Goal: Information Seeking & Learning: Check status

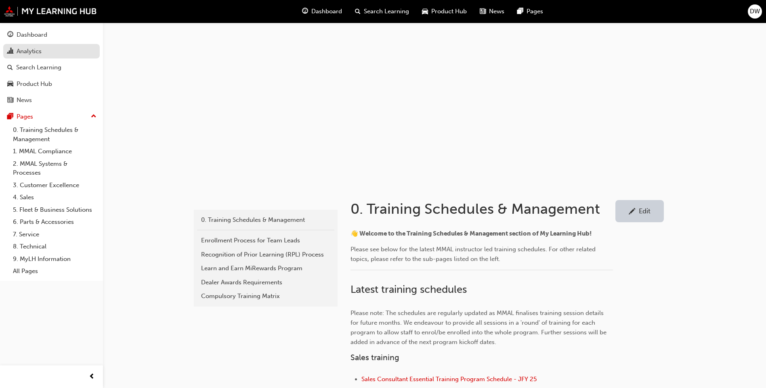
click at [29, 56] on link "Analytics" at bounding box center [51, 51] width 97 height 15
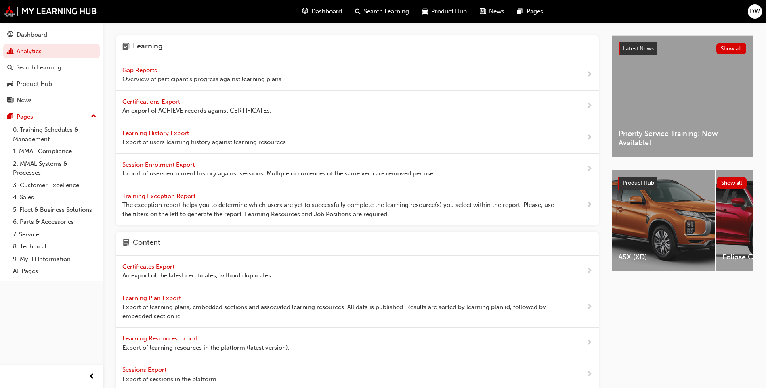
click at [155, 70] on span "Gap Reports" at bounding box center [140, 70] width 36 height 7
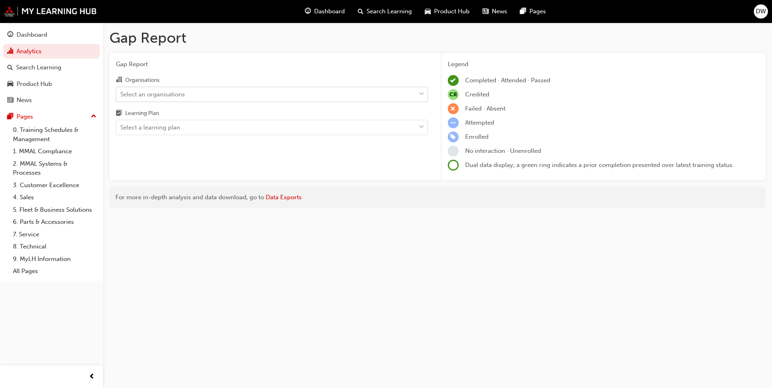
click at [169, 92] on div "Select an organisations" at bounding box center [152, 94] width 65 height 9
click at [121, 92] on input "Organisations Select an organisations" at bounding box center [120, 93] width 1 height 7
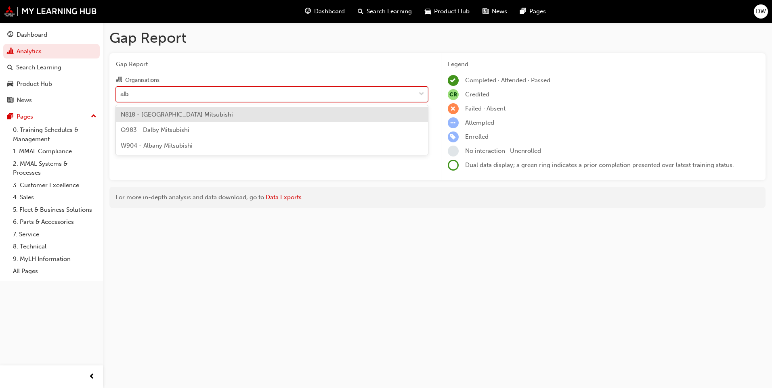
type input "alban"
click at [164, 116] on span "W904 - Albany Mitsubishi" at bounding box center [157, 114] width 72 height 7
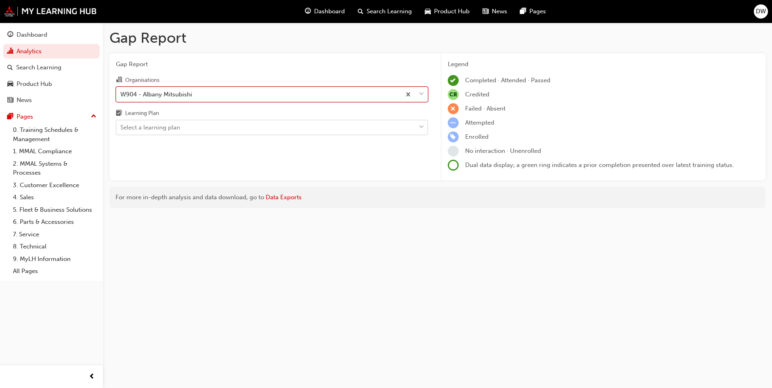
click at [166, 127] on div "Select a learning plan" at bounding box center [150, 127] width 60 height 9
click at [121, 127] on input "Learning Plan Select a learning plan" at bounding box center [120, 127] width 1 height 7
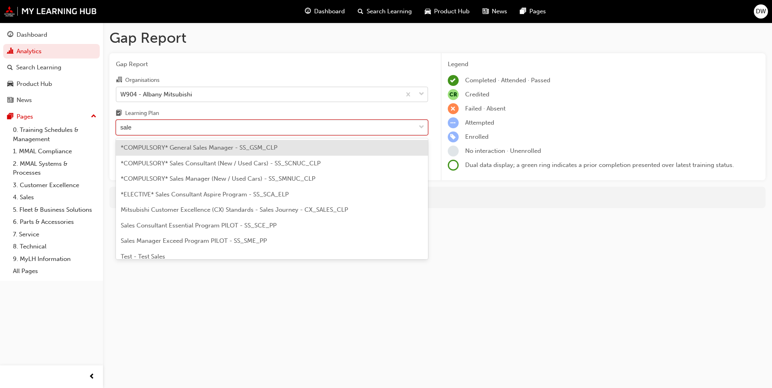
type input "sales"
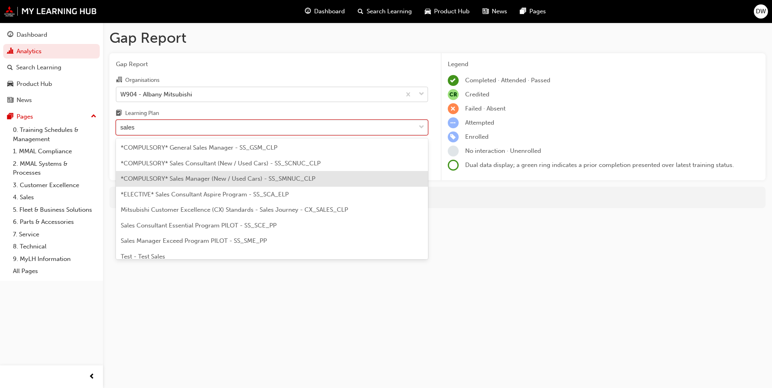
click at [176, 177] on span "*COMPULSORY* Sales Manager (New / Used Cars) - SS_SMNUC_CLP" at bounding box center [218, 178] width 195 height 7
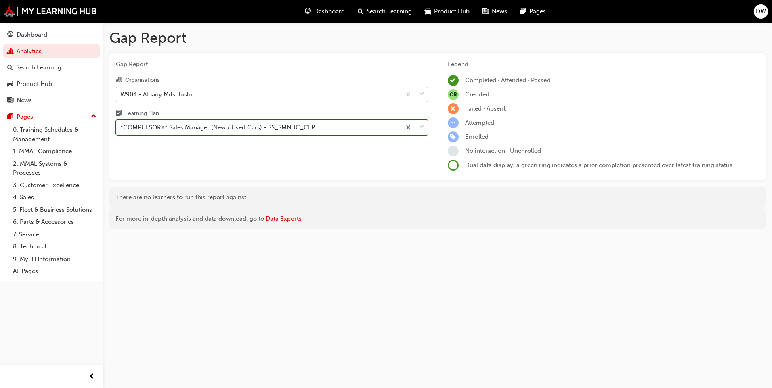
click at [185, 128] on div "*COMPULSORY* Sales Manager (New / Used Cars) - SS_SMNUC_CLP" at bounding box center [217, 127] width 195 height 9
click at [121, 128] on input "Learning Plan option *COMPULSORY* Sales Manager (New / Used Cars) - SS_SMNUC_CL…" at bounding box center [120, 127] width 1 height 7
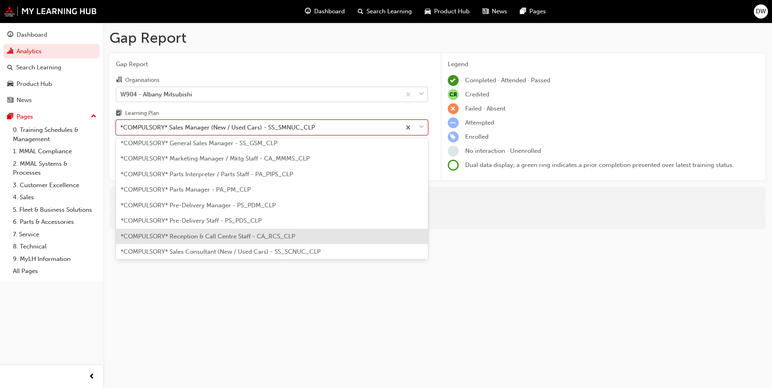
scroll to position [126, 0]
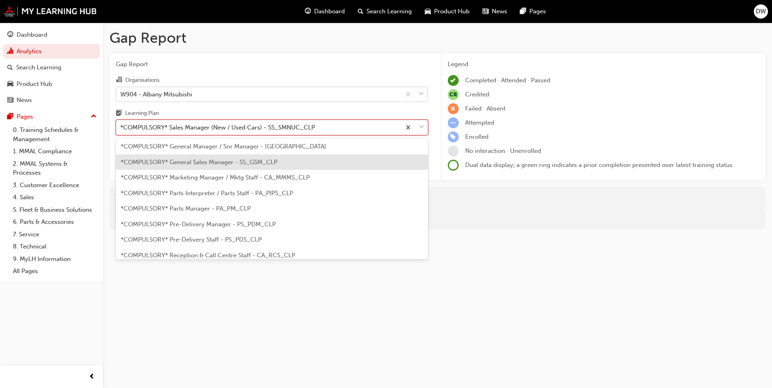
click at [181, 165] on span "*COMPULSORY* General Sales Manager - SS_GSM_CLP" at bounding box center [199, 162] width 157 height 7
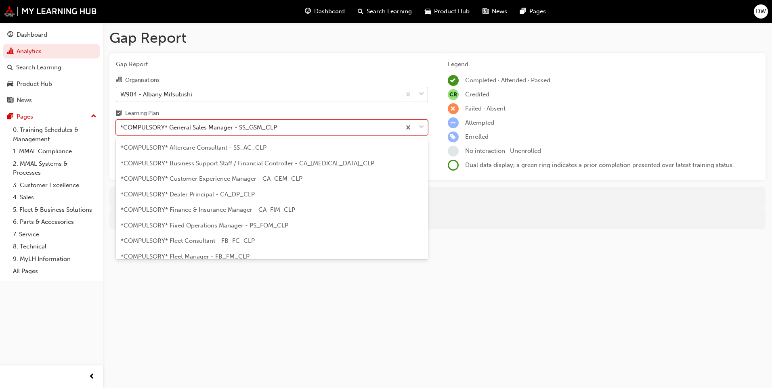
click at [188, 131] on div "*COMPULSORY* General Sales Manager - SS_GSM_CLP" at bounding box center [198, 127] width 157 height 9
click at [121, 131] on input "Learning Plan option *COMPULSORY* General Sales Manager - SS_GSM_CLP, selected.…" at bounding box center [120, 127] width 1 height 7
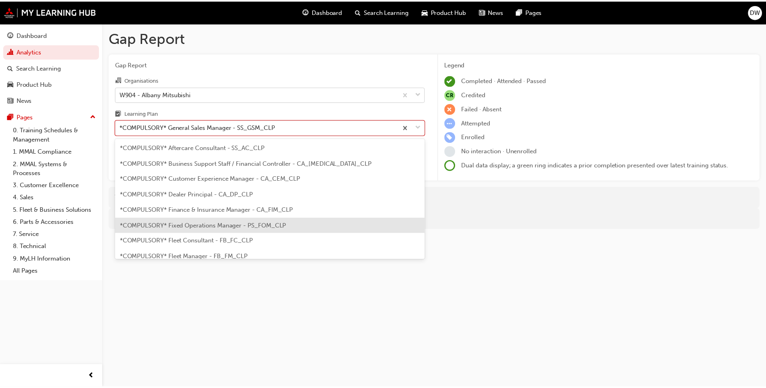
scroll to position [40, 0]
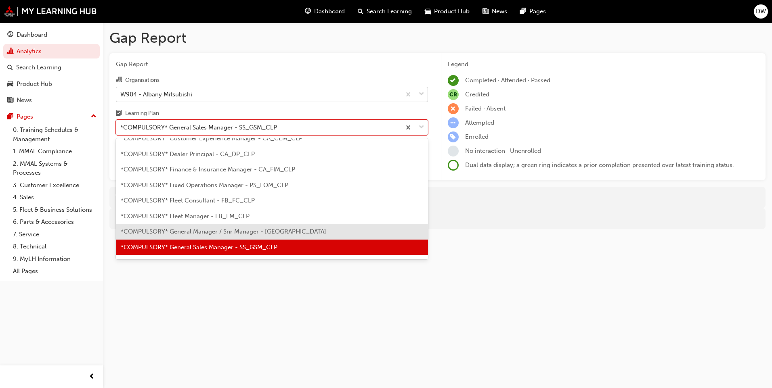
click at [190, 228] on span "*COMPULSORY* General Manager / Snr Manager - [GEOGRAPHIC_DATA]" at bounding box center [224, 231] width 206 height 7
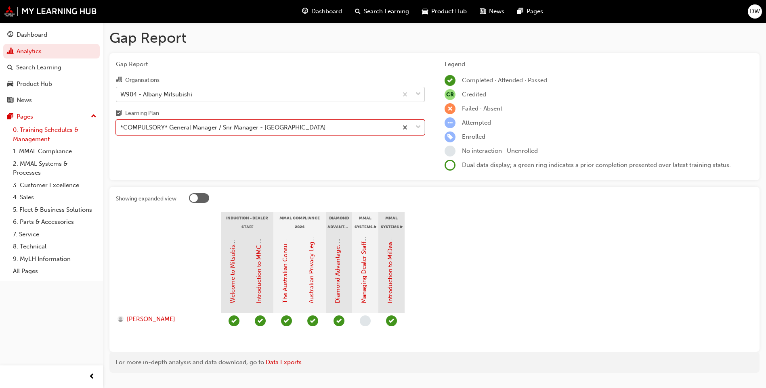
click at [54, 133] on link "0. Training Schedules & Management" at bounding box center [55, 134] width 90 height 21
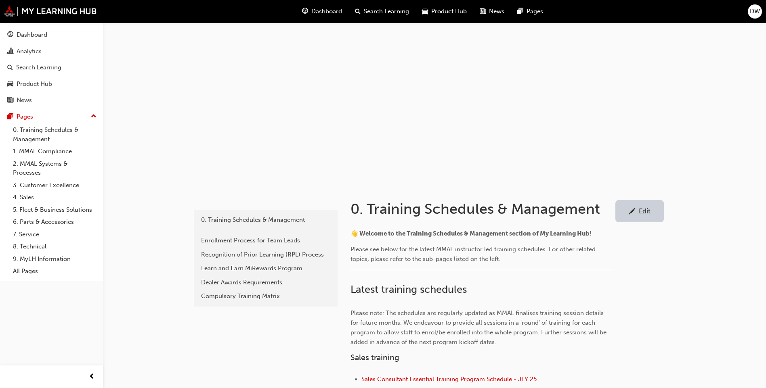
scroll to position [242, 0]
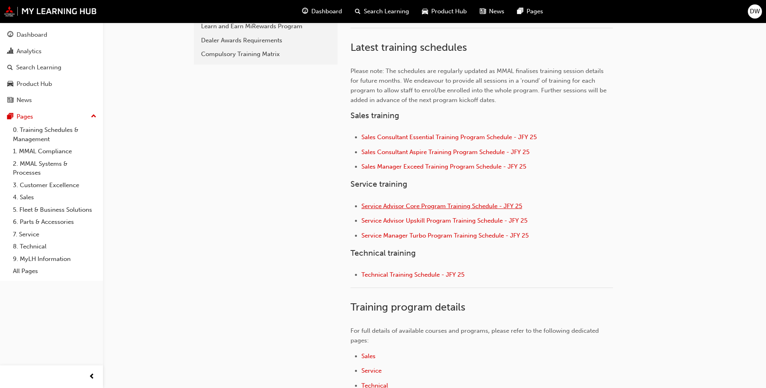
click at [413, 209] on span "Service Advisor Core Program Training Schedule - JFY 25" at bounding box center [441, 206] width 161 height 7
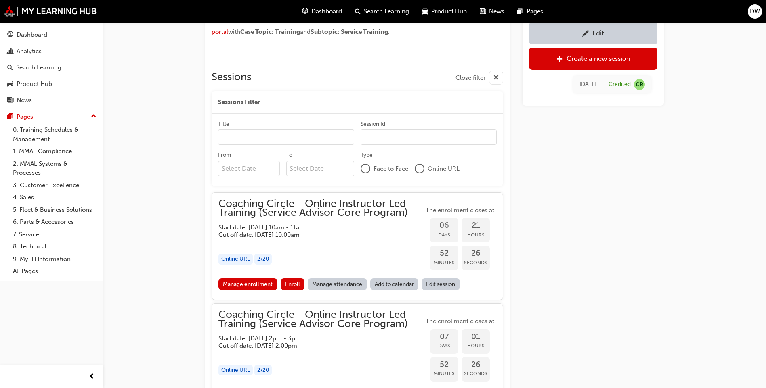
scroll to position [601, 0]
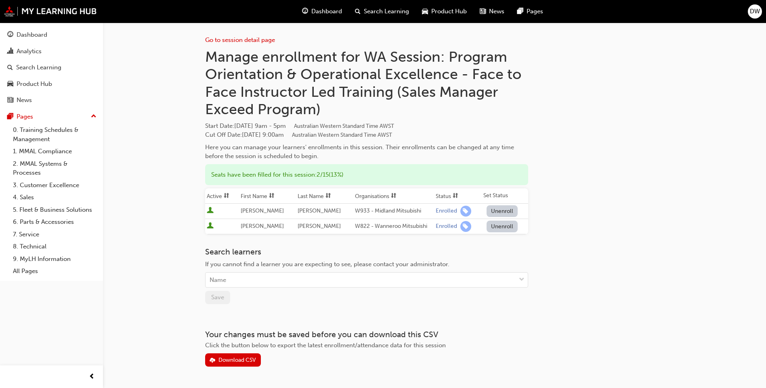
scroll to position [4, 0]
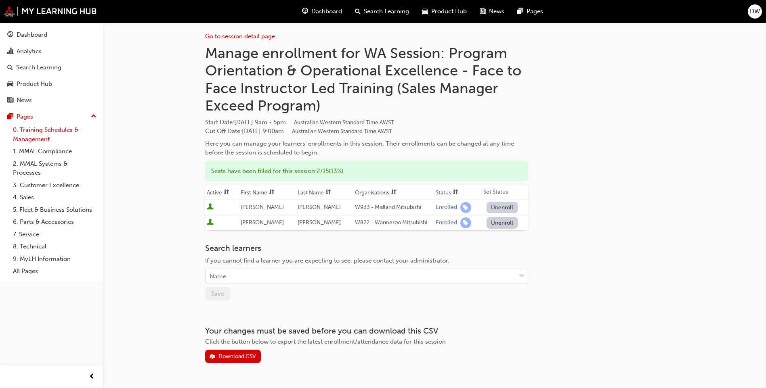
click at [53, 128] on link "0. Training Schedules & Management" at bounding box center [55, 134] width 90 height 21
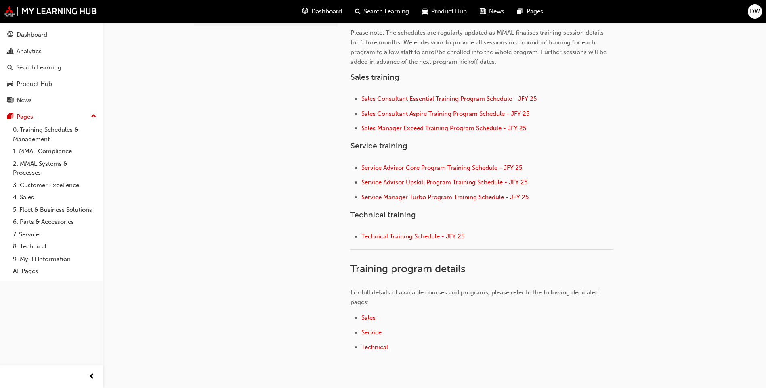
scroll to position [283, 0]
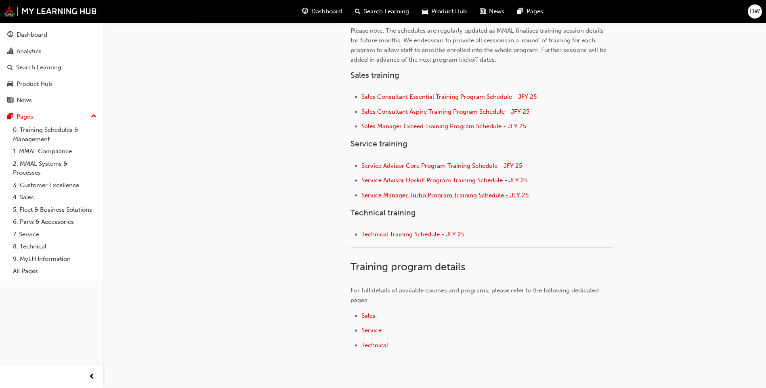
click at [430, 194] on span "Service Manager Turbo Program Training Schedule - JFY 25" at bounding box center [444, 195] width 167 height 7
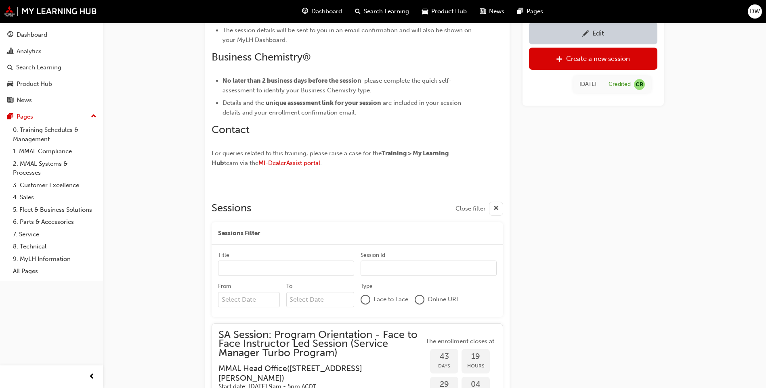
scroll to position [602, 0]
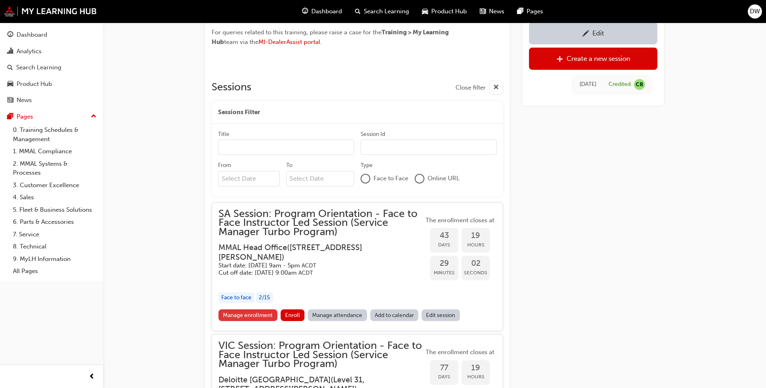
click at [250, 313] on link "Manage enrollment" at bounding box center [247, 316] width 59 height 12
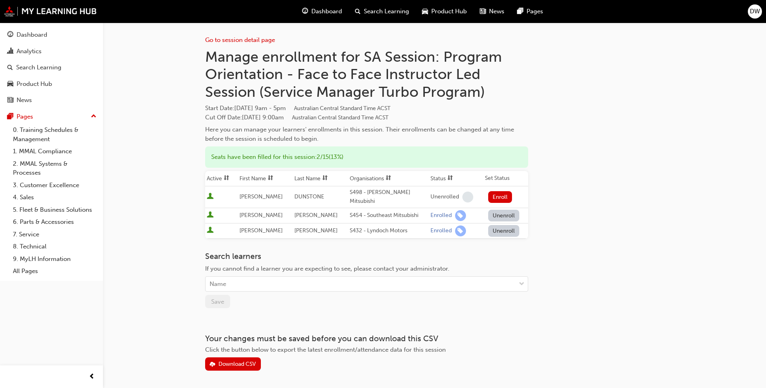
click at [153, 211] on div "Go to session detail page Manage enrollment for SA Session: Program Orientation…" at bounding box center [383, 208] width 766 height 417
click at [576, 160] on div "Go to session detail page Manage enrollment for SA Session: Program Orientation…" at bounding box center [434, 197] width 459 height 349
click at [34, 141] on link "0. Training Schedules & Management" at bounding box center [55, 134] width 90 height 21
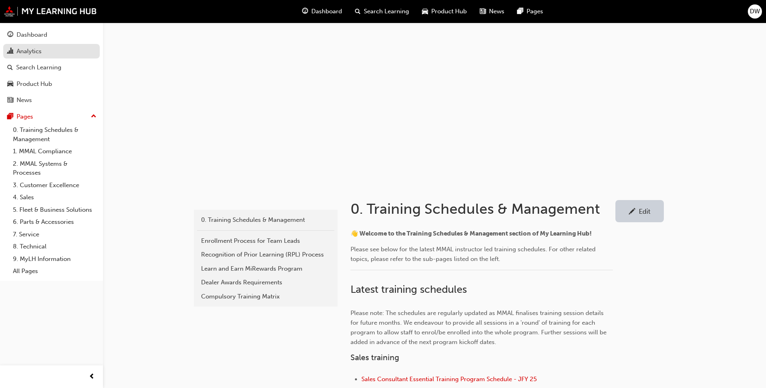
click at [26, 50] on div "Analytics" at bounding box center [29, 51] width 25 height 9
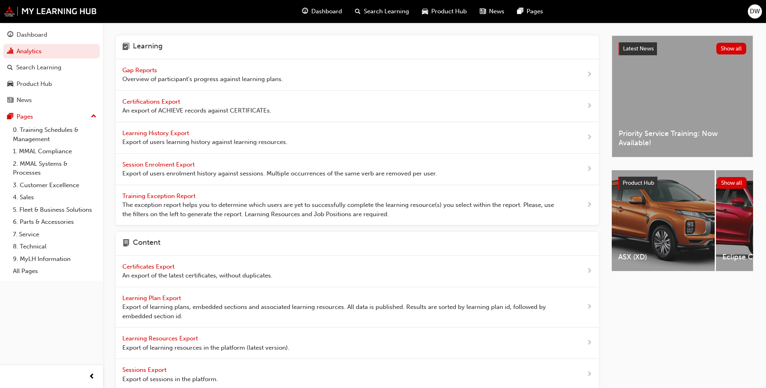
click at [143, 69] on span "Gap Reports" at bounding box center [140, 70] width 36 height 7
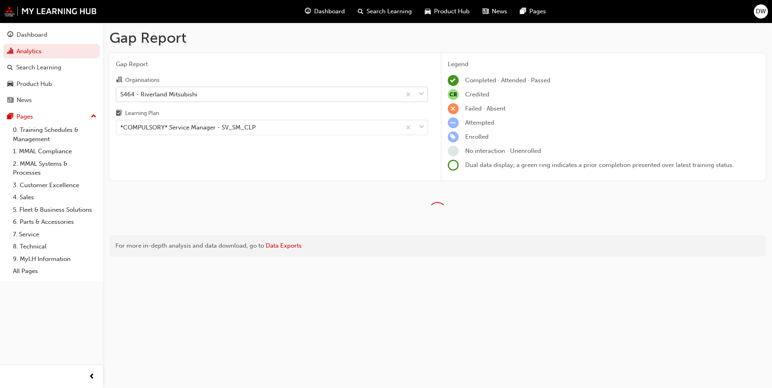
click at [164, 90] on div "S464 - Riverland Mitsubishi" at bounding box center [158, 94] width 77 height 9
click at [121, 90] on input "Organisations S464 - Riverland Mitsubishi" at bounding box center [120, 93] width 1 height 7
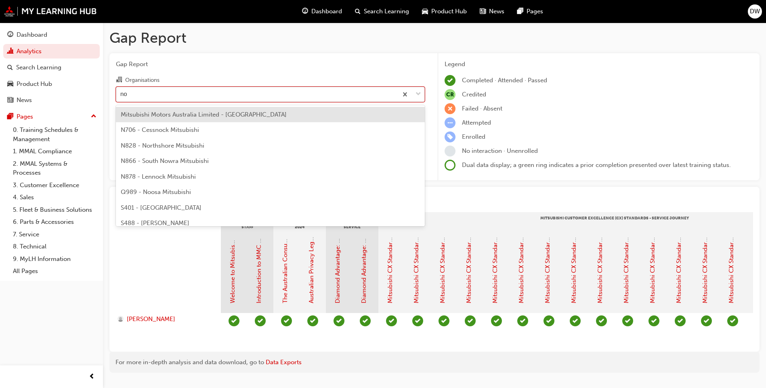
type input "n"
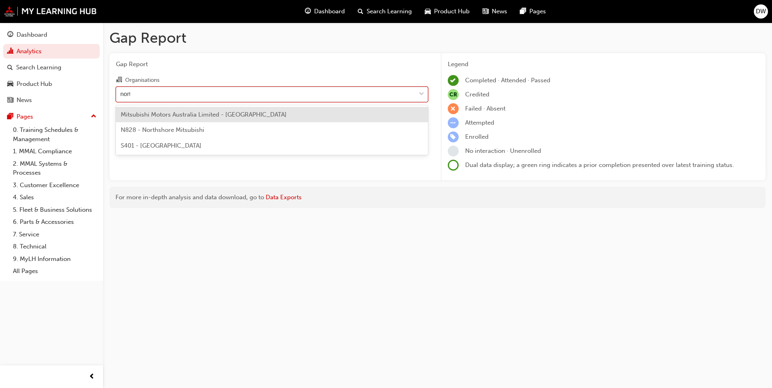
type input "north"
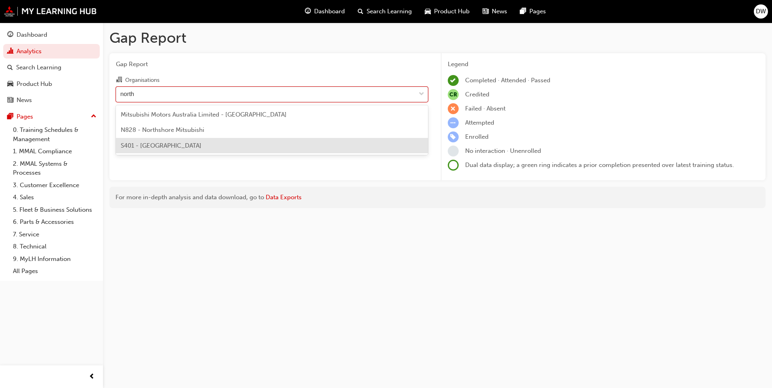
click at [163, 149] on span "S401 - [GEOGRAPHIC_DATA]" at bounding box center [161, 145] width 81 height 7
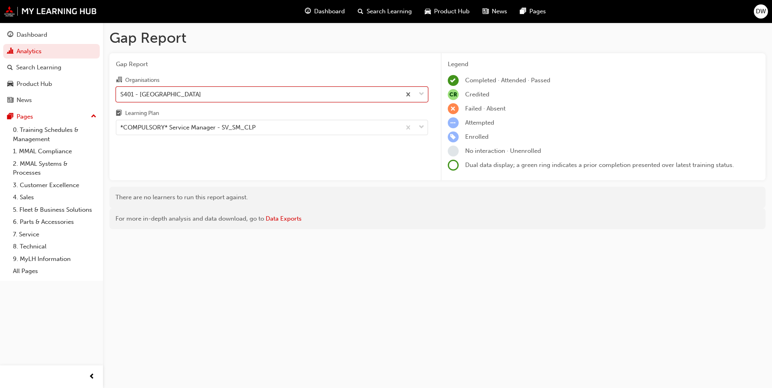
click at [178, 114] on div "Learning Plan" at bounding box center [272, 115] width 312 height 12
click at [121, 124] on input "Learning Plan *COMPULSORY* Service Manager - SV_SM_CLP" at bounding box center [120, 127] width 1 height 7
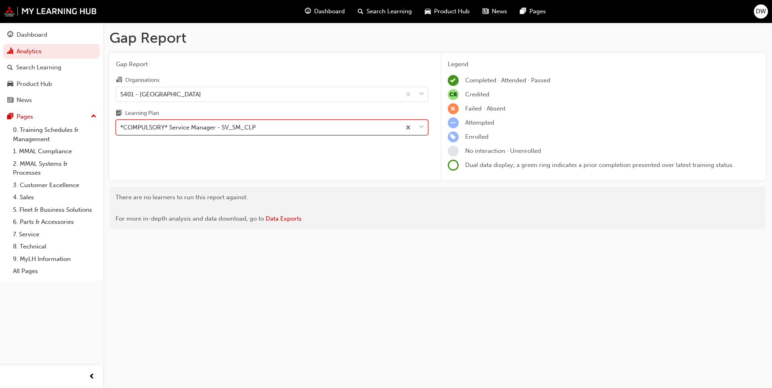
click at [178, 127] on div "*COMPULSORY* Service Manager - SV_SM_CLP" at bounding box center [187, 127] width 135 height 9
click at [121, 127] on input "Learning Plan 0 results available. Select is focused ,type to refine list, pres…" at bounding box center [120, 127] width 1 height 7
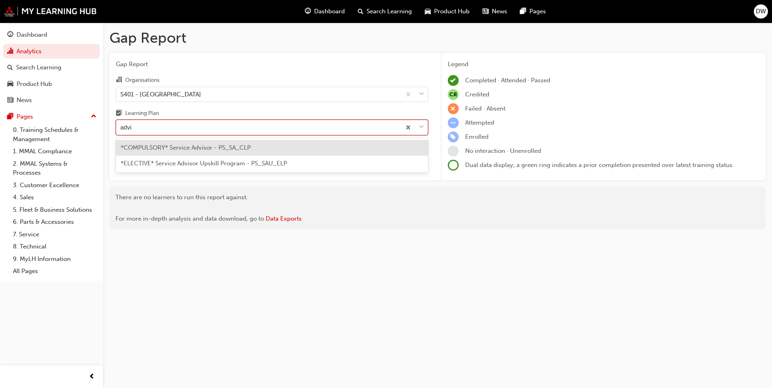
type input "advis"
click at [175, 151] on div "*COMPULSORY* Service Advisor - PS_SA_CLP" at bounding box center [272, 148] width 312 height 16
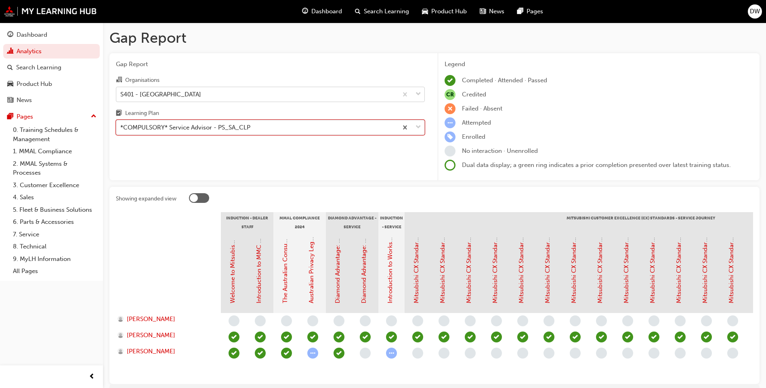
click at [172, 94] on div "S401 - [GEOGRAPHIC_DATA]" at bounding box center [160, 94] width 81 height 9
click at [121, 94] on input "Organisations S401 - [GEOGRAPHIC_DATA]" at bounding box center [120, 93] width 1 height 7
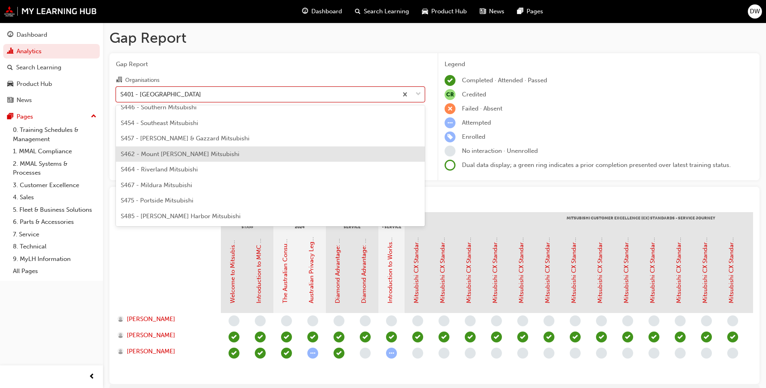
scroll to position [1808, 0]
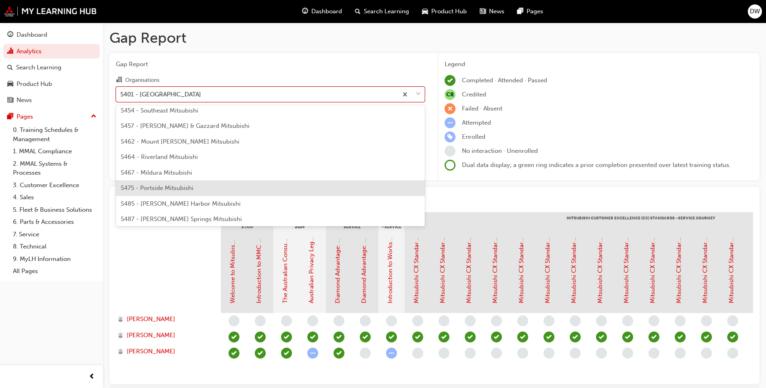
click at [182, 188] on span "S475 - Portside Mitsubishi" at bounding box center [157, 188] width 73 height 7
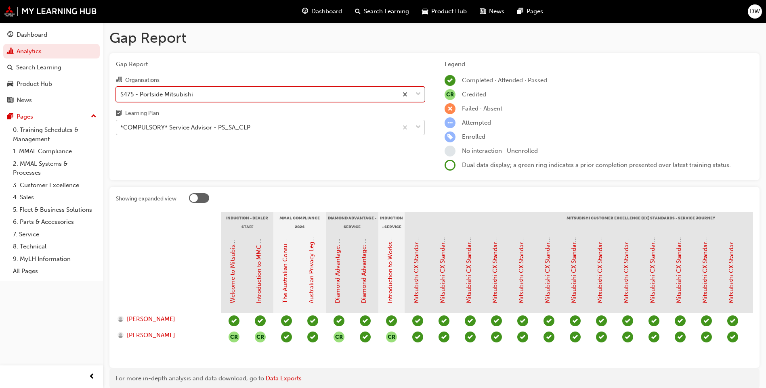
click at [197, 94] on div "S475 - Portside Mitsubishi" at bounding box center [256, 94] width 281 height 14
click at [121, 94] on input "Organisations option S475 - Portside Mitsubishi, selected. 0 results available.…" at bounding box center [120, 93] width 1 height 7
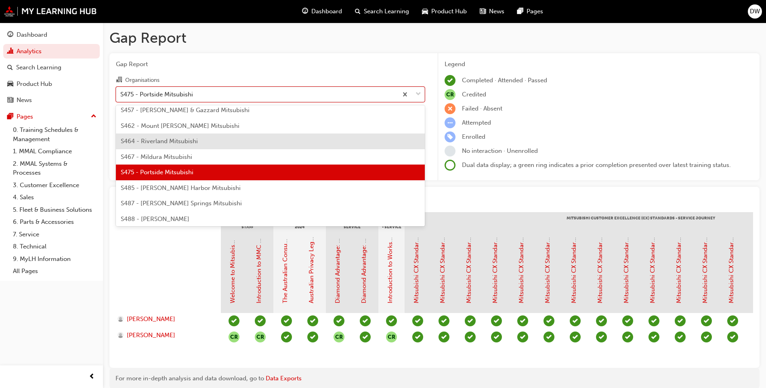
scroll to position [1864, 0]
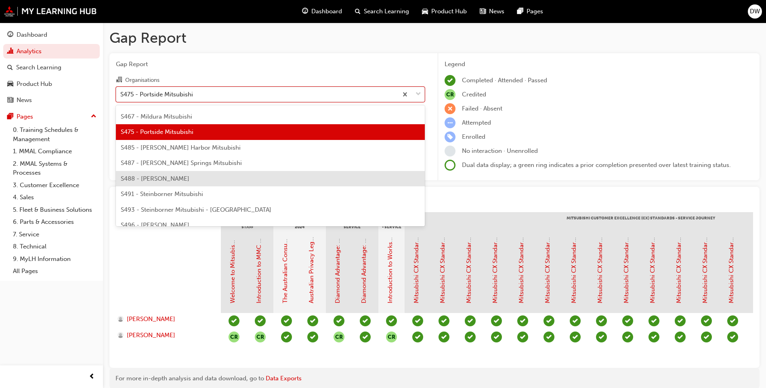
click at [181, 179] on span "S488 - [PERSON_NAME]" at bounding box center [155, 178] width 69 height 7
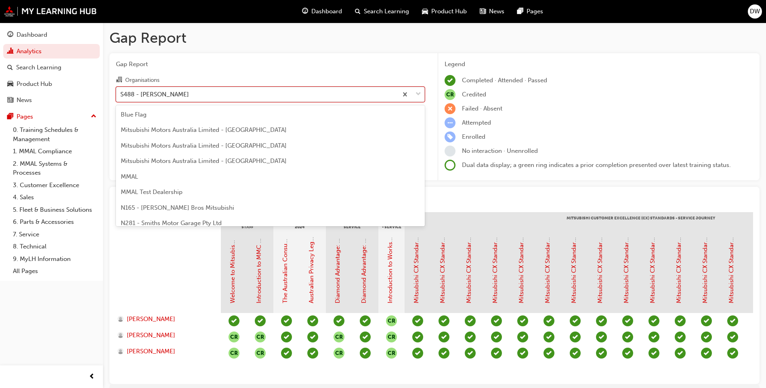
click at [164, 95] on div "S488 - [PERSON_NAME]" at bounding box center [154, 94] width 69 height 9
click at [121, 95] on input "Organisations option S488 - [PERSON_NAME], selected. option S488 - Agostino Mit…" at bounding box center [120, 93] width 1 height 7
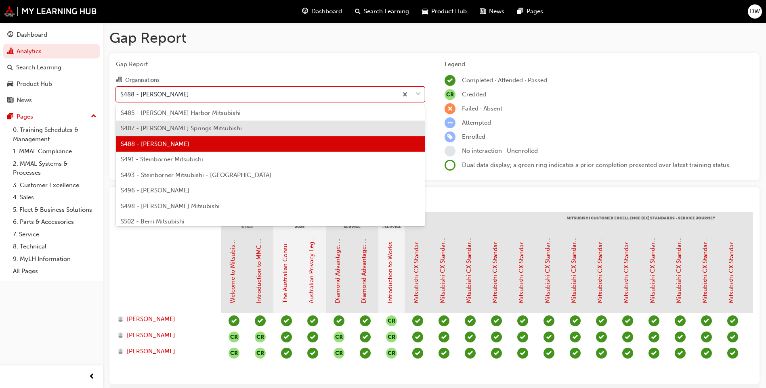
scroll to position [1910, 0]
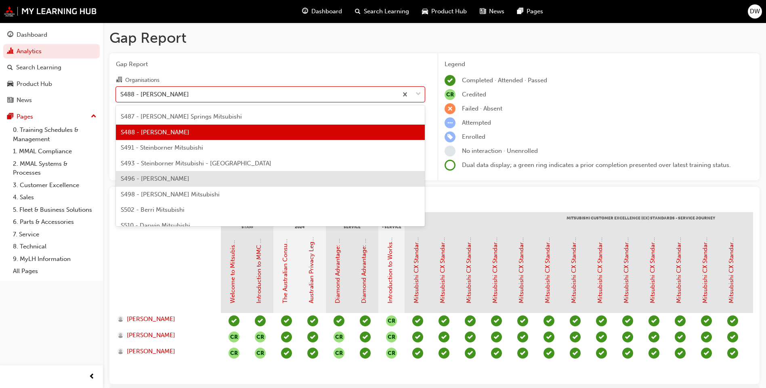
click at [171, 178] on span "S496 - [PERSON_NAME]" at bounding box center [155, 178] width 69 height 7
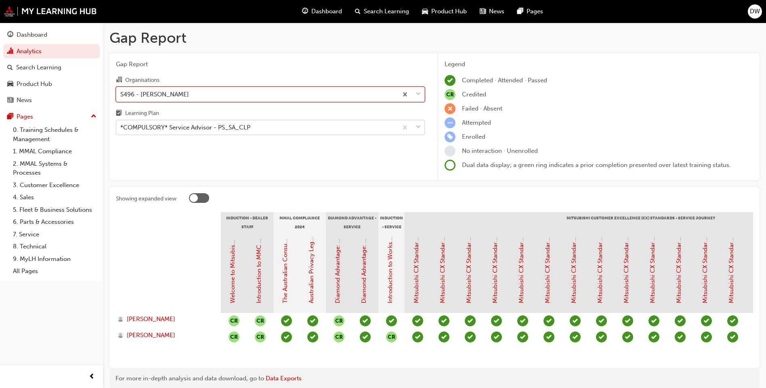
click at [189, 98] on div "S496 - [PERSON_NAME]" at bounding box center [154, 94] width 69 height 9
click at [121, 97] on input "Organisations option S496 - [PERSON_NAME], selected. 0 results available. Selec…" at bounding box center [120, 93] width 1 height 7
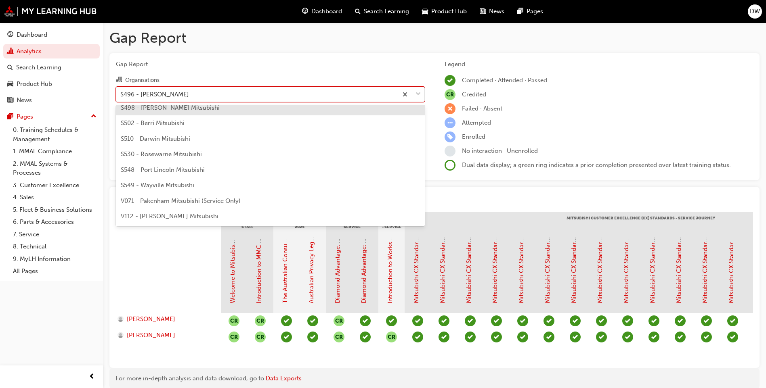
scroll to position [1997, 0]
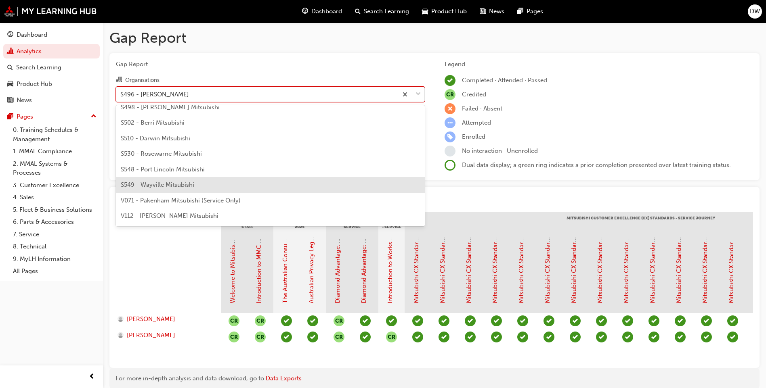
click at [183, 183] on span "S549 - Wayville Mitsubishi" at bounding box center [157, 184] width 73 height 7
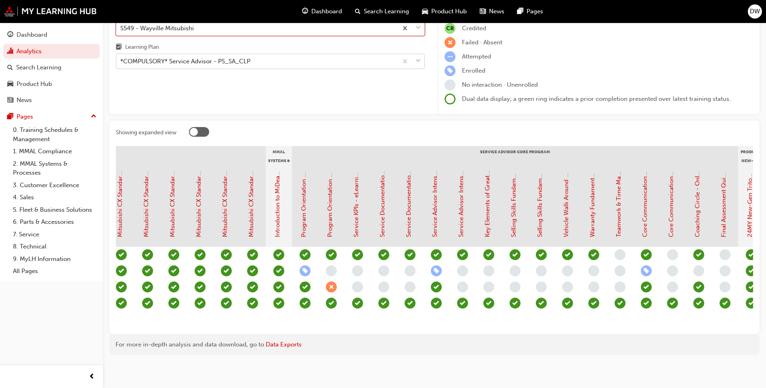
scroll to position [0, 624]
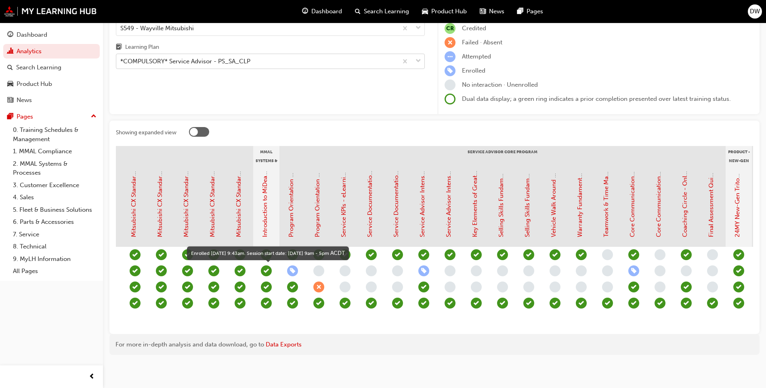
click at [295, 266] on span "learningRecordVerb_ENROLL-icon" at bounding box center [292, 271] width 11 height 11
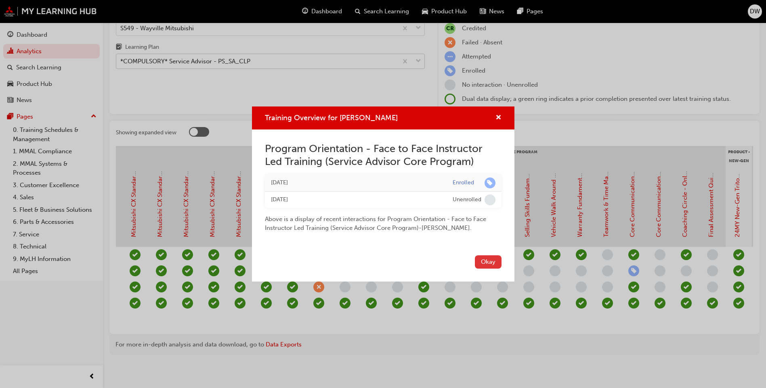
click at [491, 262] on button "Okay" at bounding box center [488, 262] width 27 height 13
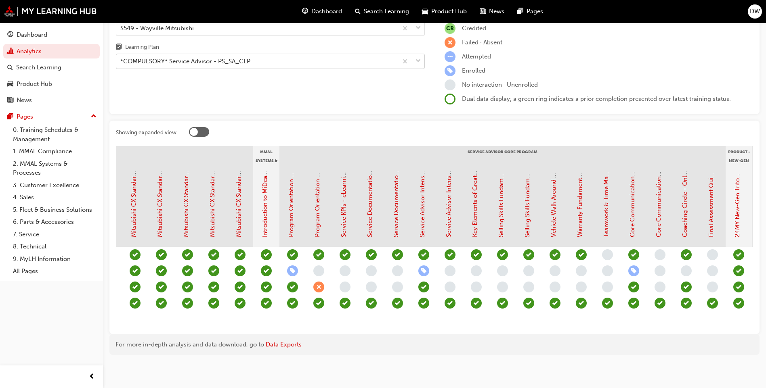
click at [424, 266] on span "learningRecordVerb_ENROLL-icon" at bounding box center [423, 271] width 11 height 11
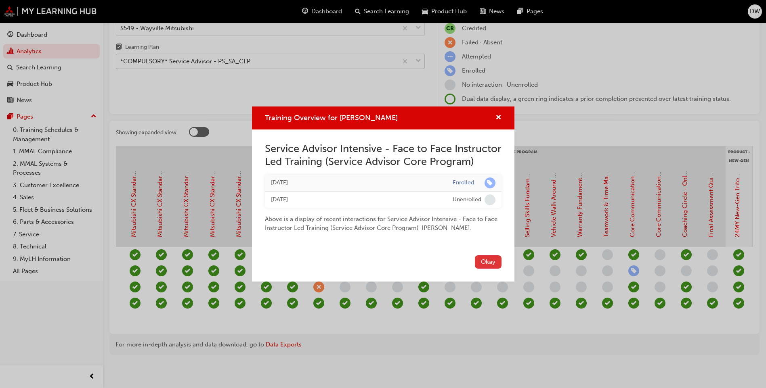
click at [483, 266] on button "Okay" at bounding box center [488, 262] width 27 height 13
